Goal: Find contact information: Find contact information

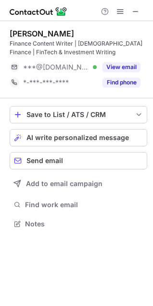
scroll to position [217, 153]
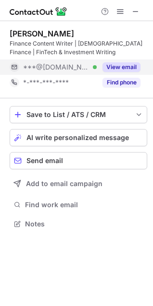
click at [129, 71] on button "View email" at bounding box center [121, 67] width 38 height 10
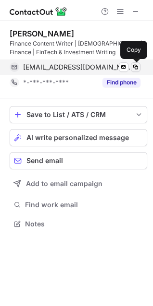
click at [137, 71] on span at bounding box center [136, 67] width 8 height 8
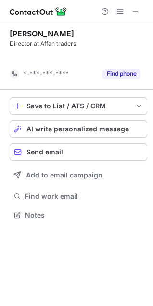
scroll to position [193, 153]
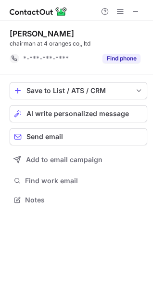
scroll to position [193, 153]
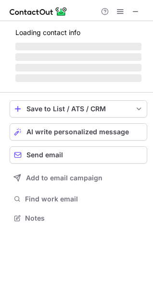
scroll to position [209, 153]
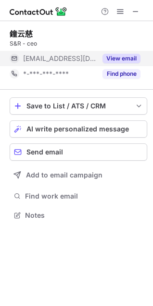
click at [131, 61] on button "View email" at bounding box center [121, 59] width 38 height 10
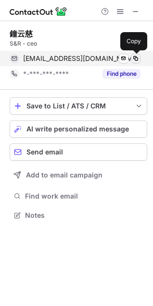
click at [138, 60] on span at bounding box center [136, 59] width 8 height 8
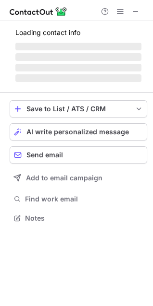
scroll to position [233, 153]
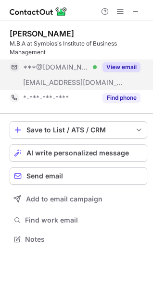
click at [133, 67] on button "View email" at bounding box center [121, 67] width 38 height 10
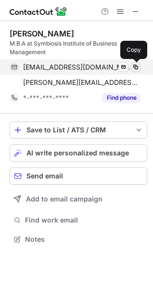
click at [138, 67] on span at bounding box center [136, 67] width 8 height 8
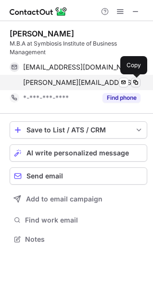
click at [134, 85] on span at bounding box center [136, 83] width 8 height 8
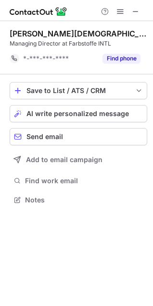
scroll to position [193, 153]
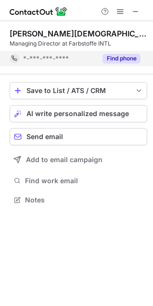
click at [119, 60] on button "Find phone" at bounding box center [121, 59] width 38 height 10
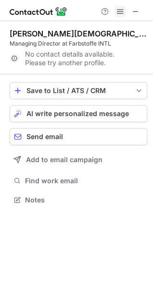
click at [120, 13] on span at bounding box center [120, 12] width 8 height 8
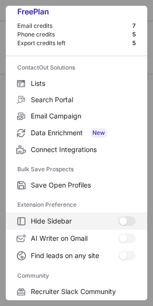
scroll to position [129, 0]
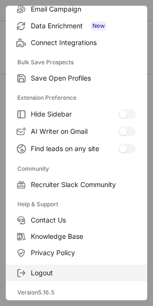
click at [73, 269] on span "Logout" at bounding box center [83, 273] width 105 height 9
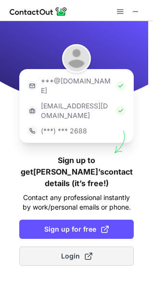
click at [61, 252] on span "Login" at bounding box center [76, 257] width 31 height 10
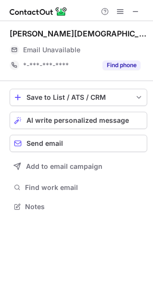
scroll to position [200, 153]
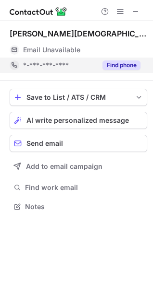
click at [122, 69] on button "Find phone" at bounding box center [121, 65] width 38 height 10
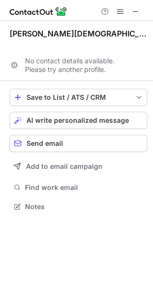
scroll to position [185, 153]
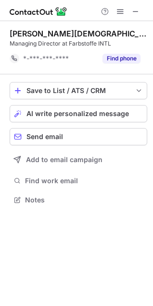
scroll to position [193, 153]
